Goal: Task Accomplishment & Management: Manage account settings

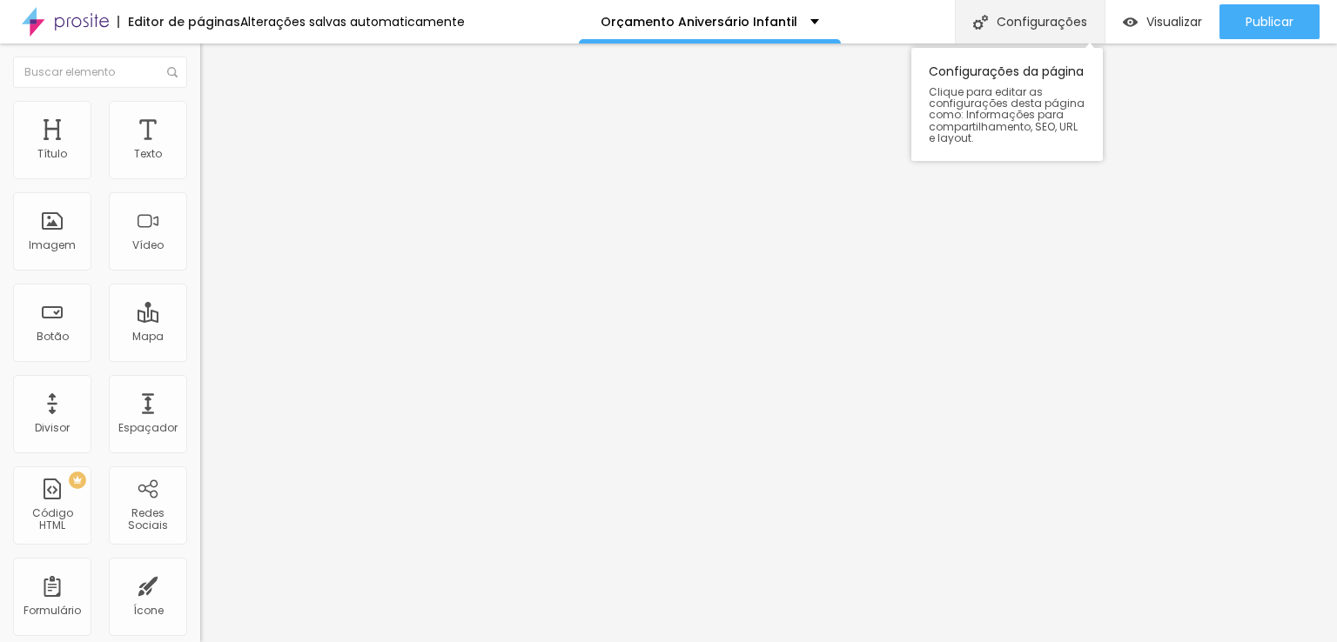
click at [1073, 25] on font "Configurações" at bounding box center [1041, 21] width 90 height 17
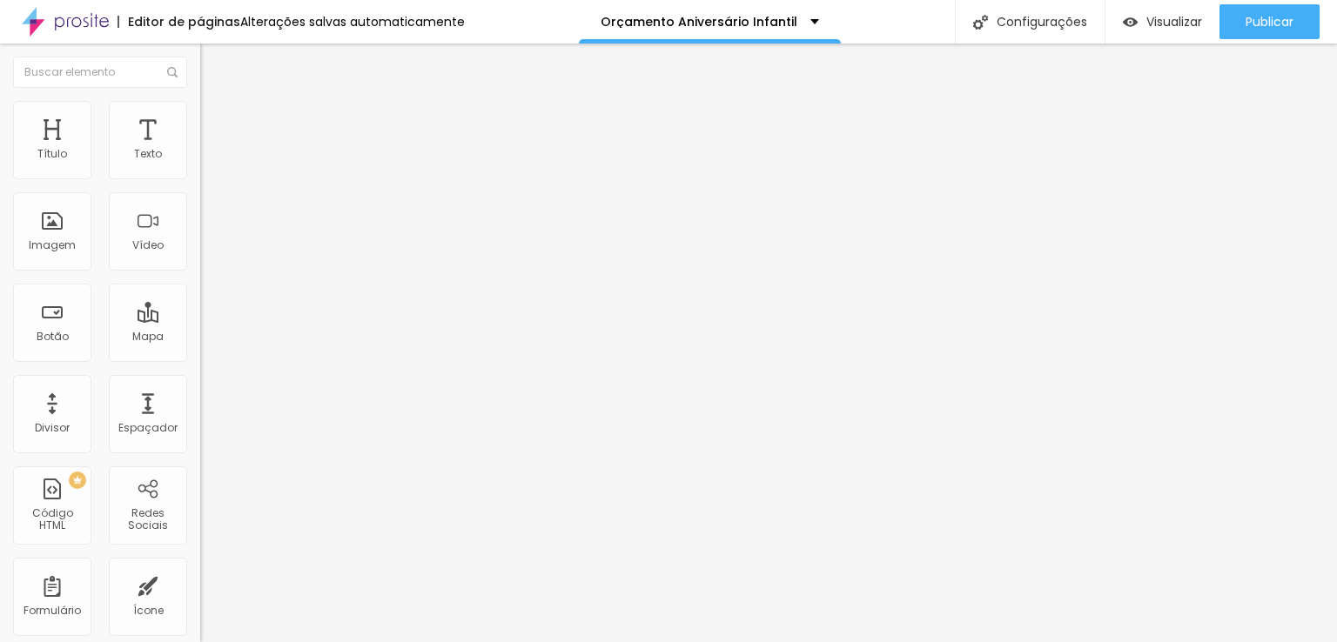
click at [1208, 126] on font "Visualizar página" at bounding box center [1192, 133] width 98 height 17
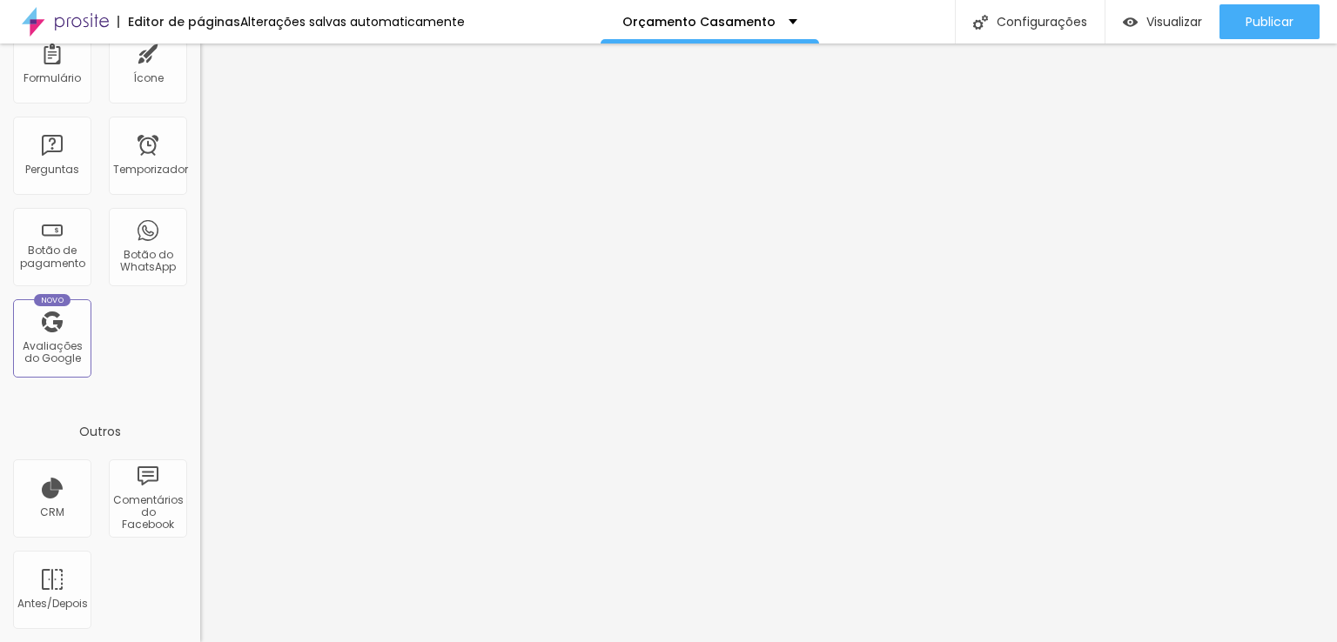
scroll to position [532, 0]
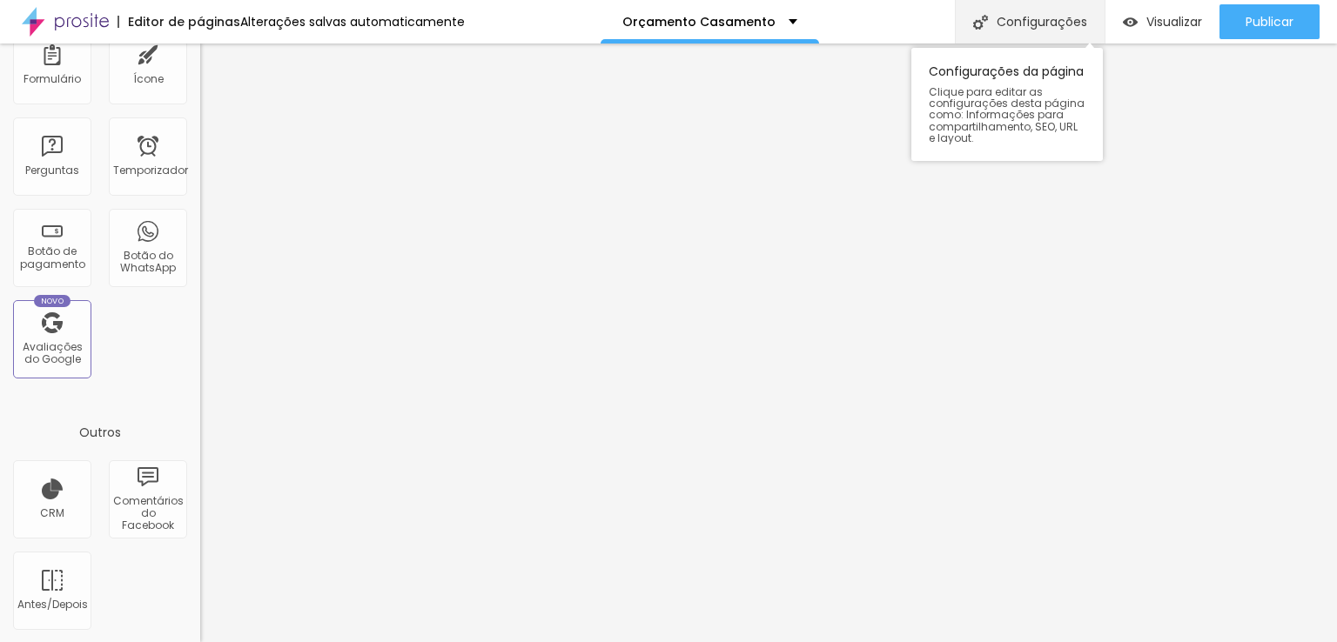
click at [1066, 23] on font "Configurações" at bounding box center [1041, 21] width 90 height 17
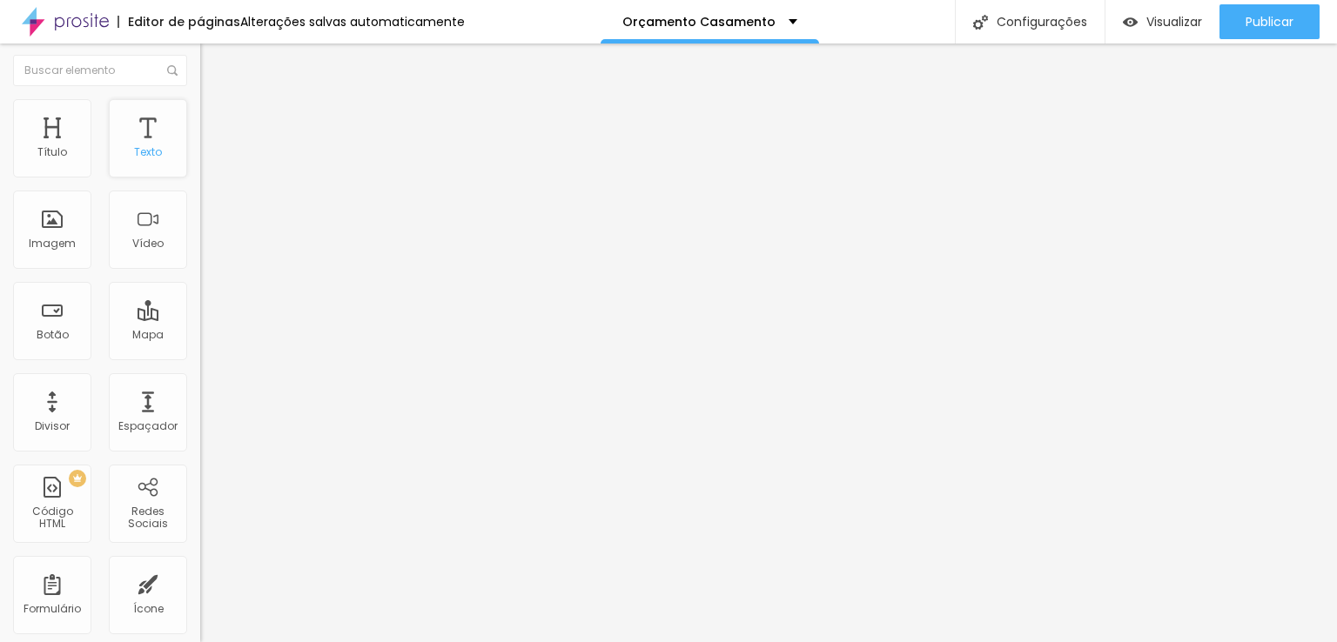
scroll to position [0, 0]
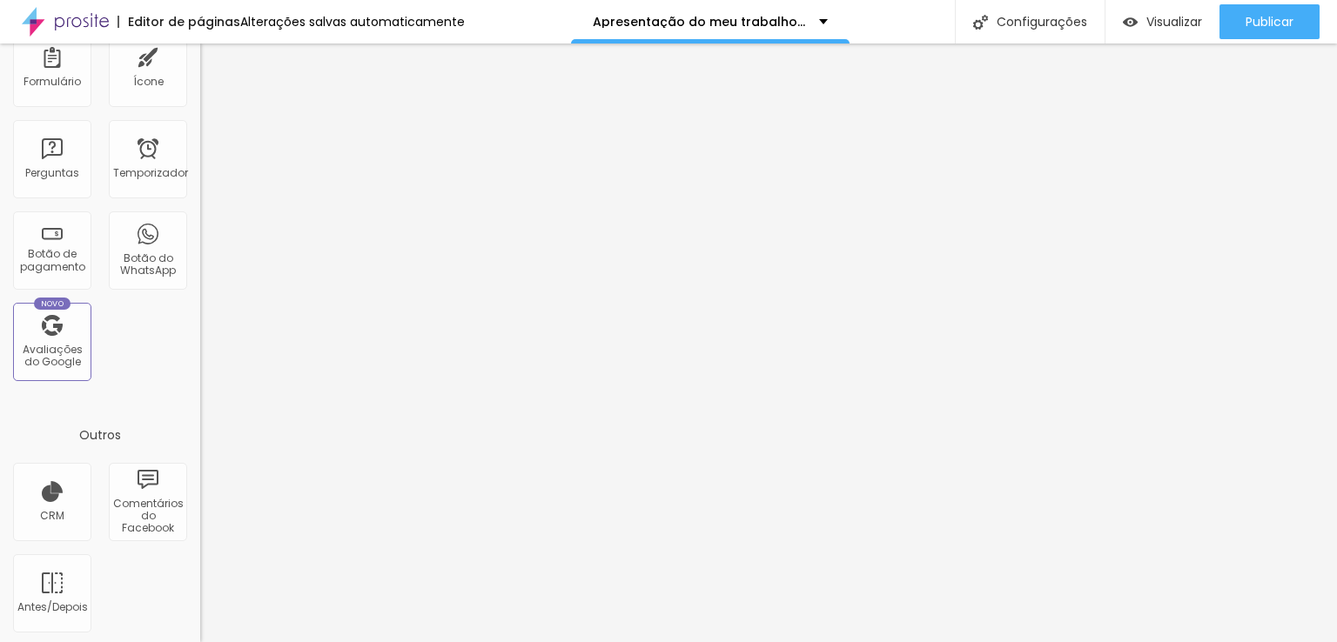
scroll to position [532, 0]
